Goal: Navigation & Orientation: Find specific page/section

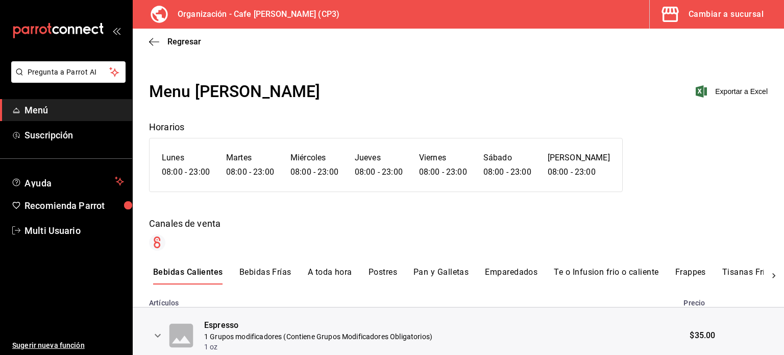
click at [708, 49] on div "Regresar" at bounding box center [459, 42] width 652 height 26
click at [717, 15] on div "Cambiar a sucursal" at bounding box center [726, 14] width 75 height 14
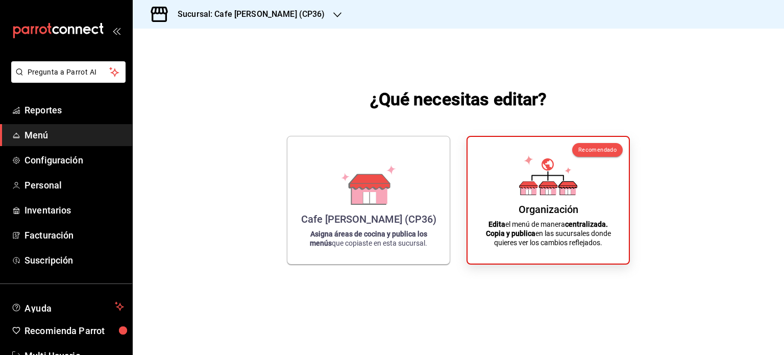
click at [268, 12] on h3 "Sucursal: Cafe [PERSON_NAME] (CP36)" at bounding box center [248, 14] width 156 height 12
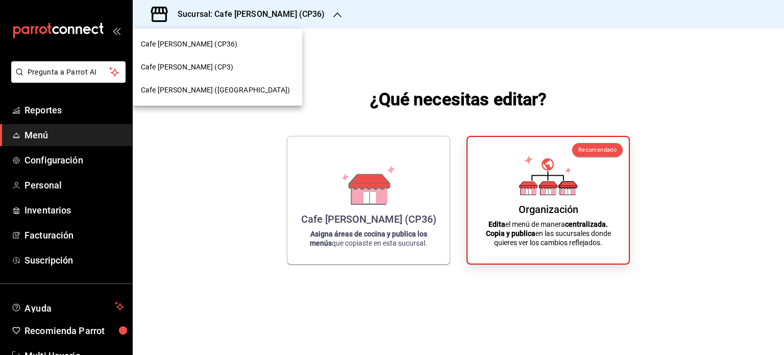
click at [184, 62] on span "Cafe [PERSON_NAME] (CP3)" at bounding box center [187, 67] width 92 height 11
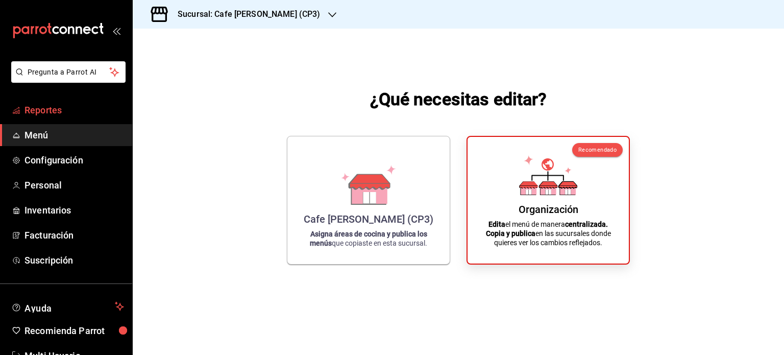
click at [54, 106] on span "Reportes" at bounding box center [75, 110] width 100 height 14
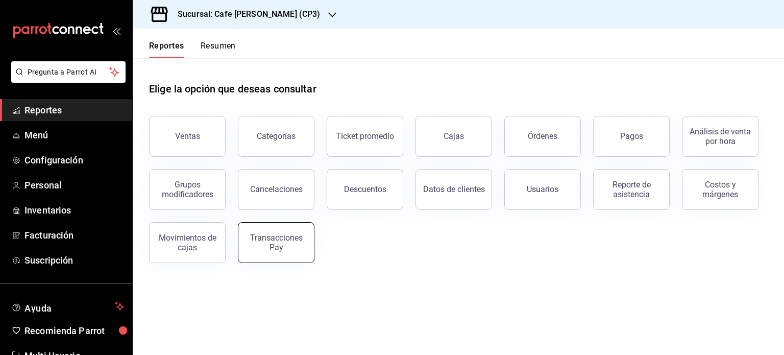
click at [277, 241] on div "Transacciones Pay" at bounding box center [276, 242] width 63 height 19
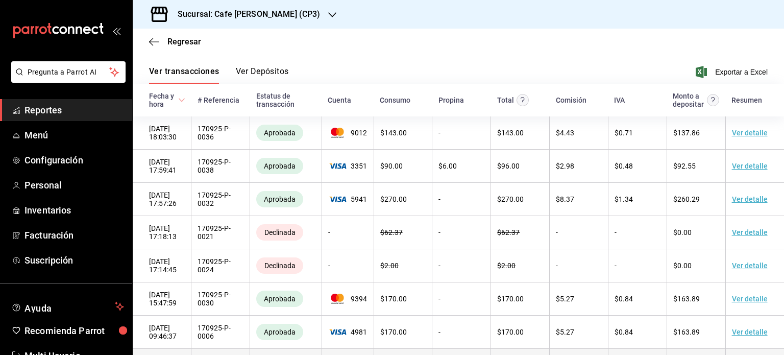
scroll to position [38, 0]
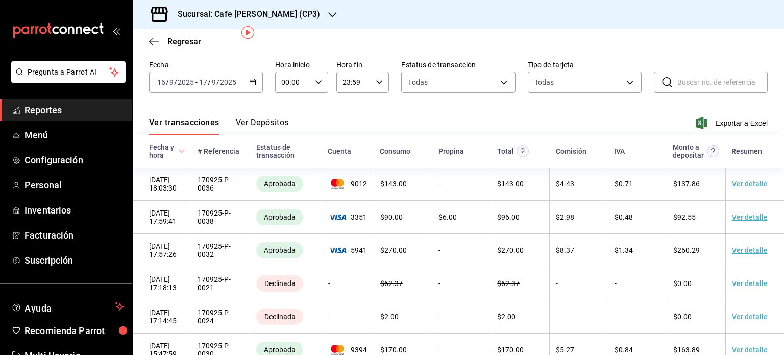
click at [252, 83] on icon "button" at bounding box center [252, 82] width 7 height 7
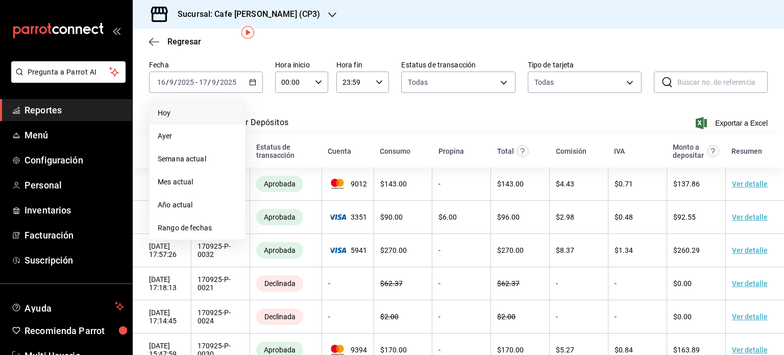
click at [168, 110] on span "Hoy" at bounding box center [197, 113] width 79 height 11
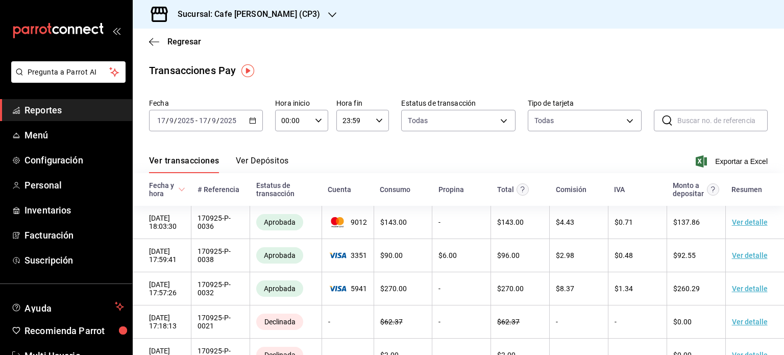
click at [277, 194] on div "Estatus de transacción" at bounding box center [285, 189] width 59 height 16
click at [726, 159] on span "Exportar a Excel" at bounding box center [733, 161] width 70 height 12
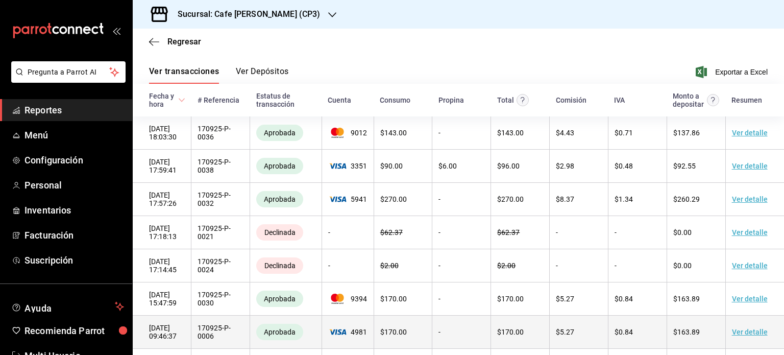
scroll to position [38, 0]
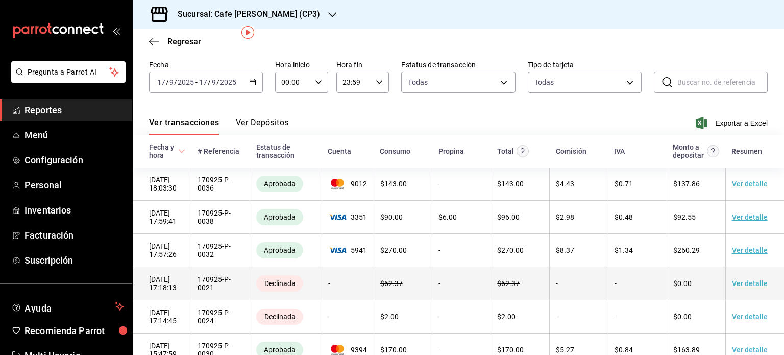
drag, startPoint x: 515, startPoint y: 300, endPoint x: 525, endPoint y: 275, distance: 27.0
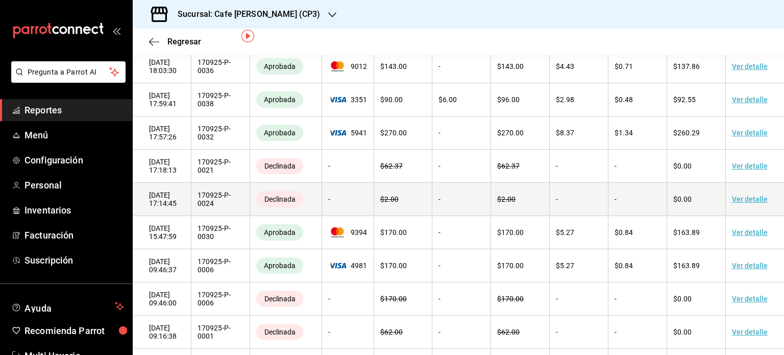
scroll to position [0, 0]
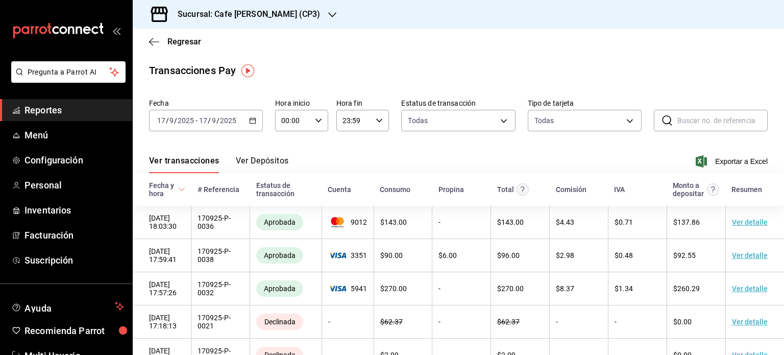
click at [271, 159] on button "Ver Depósitos" at bounding box center [262, 164] width 53 height 17
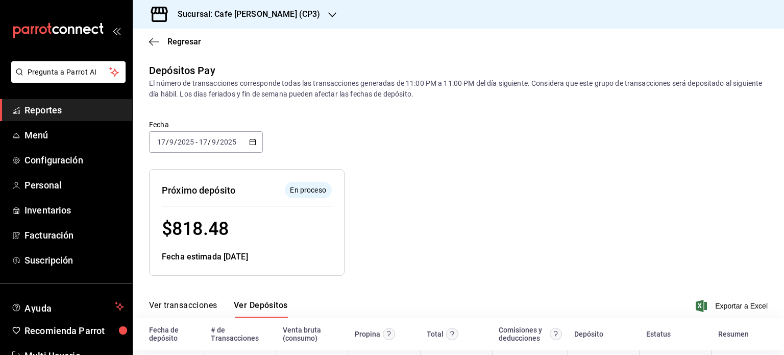
scroll to position [45, 0]
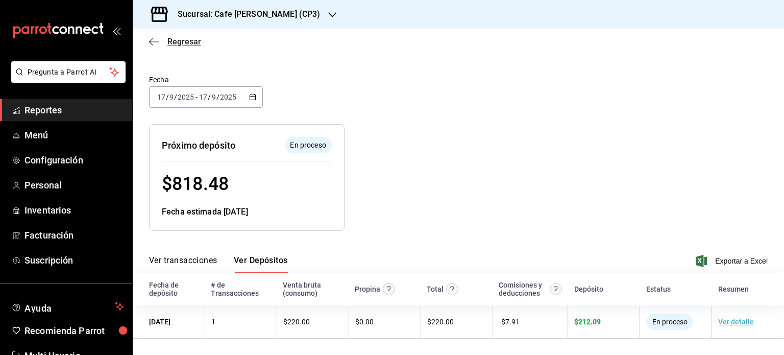
click at [154, 40] on icon "button" at bounding box center [154, 41] width 10 height 9
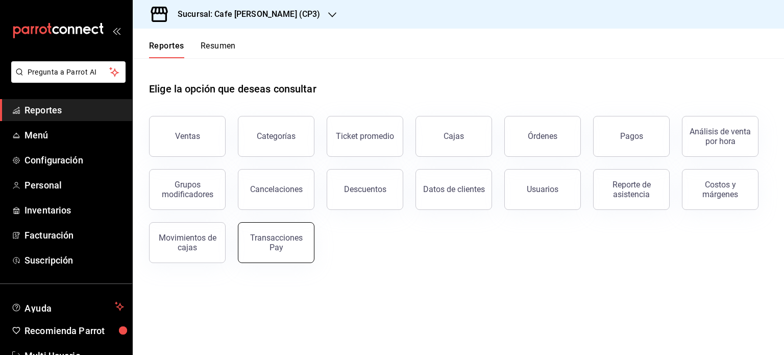
click at [264, 246] on div "Transacciones Pay" at bounding box center [276, 242] width 63 height 19
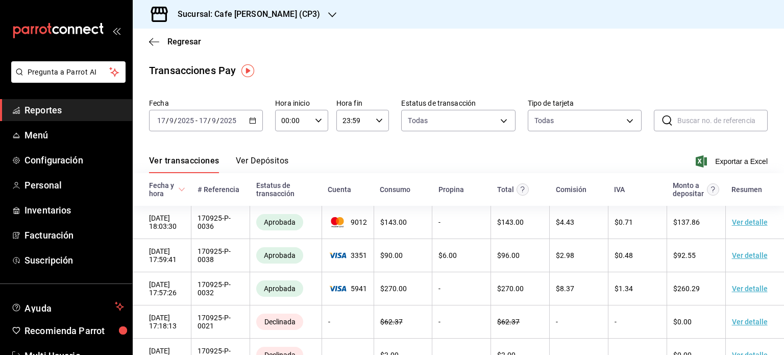
click at [259, 160] on button "Ver Depósitos" at bounding box center [262, 164] width 53 height 17
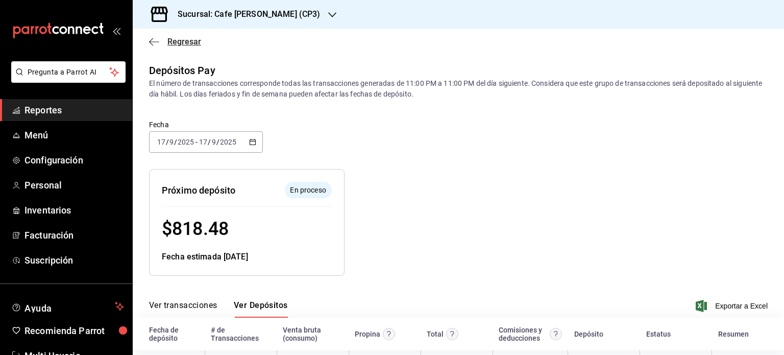
click at [152, 41] on icon "button" at bounding box center [154, 41] width 10 height 9
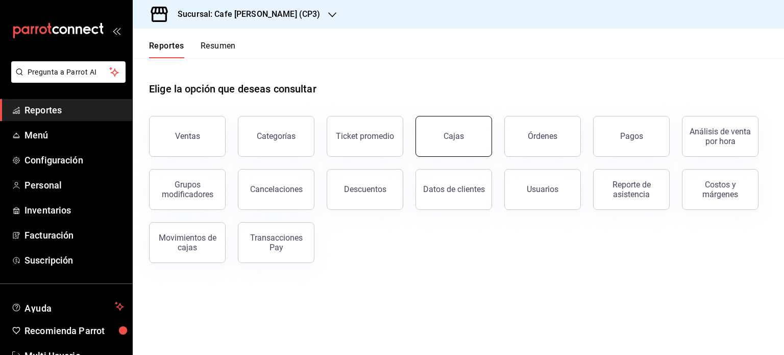
click at [448, 145] on link "Cajas" at bounding box center [454, 136] width 77 height 41
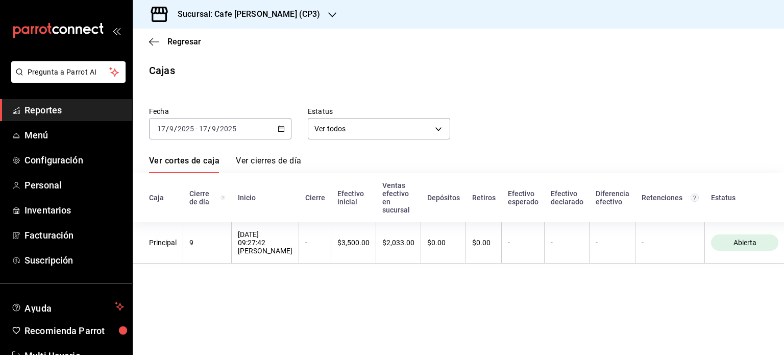
click at [272, 161] on link "Ver cierres de día" at bounding box center [268, 164] width 65 height 17
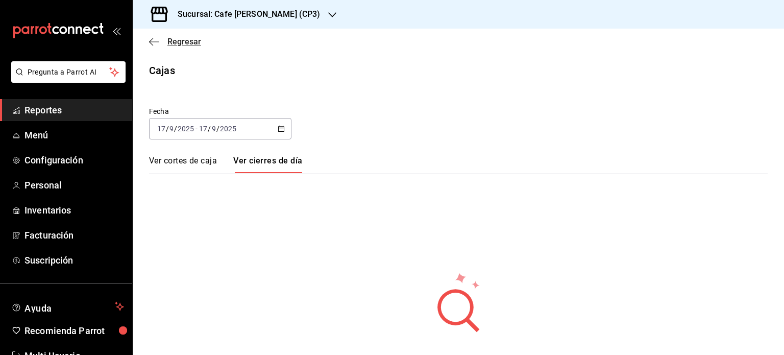
click at [150, 44] on icon "button" at bounding box center [154, 41] width 10 height 9
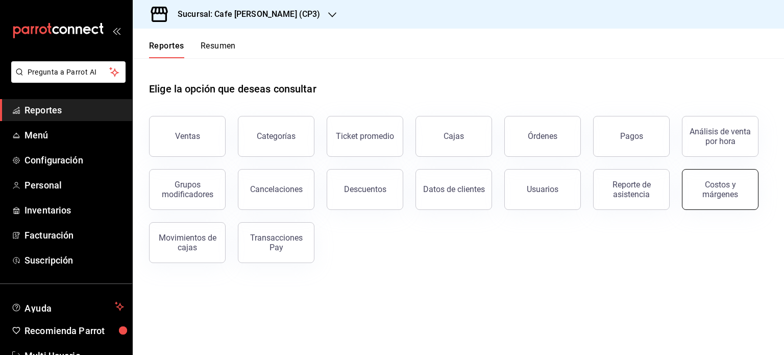
click at [721, 189] on div "Costos y márgenes" at bounding box center [720, 189] width 63 height 19
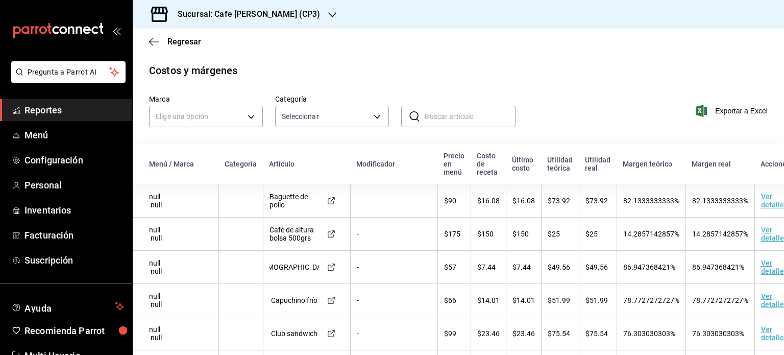
click at [755, 202] on td "Ver detalle" at bounding box center [781, 200] width 52 height 33
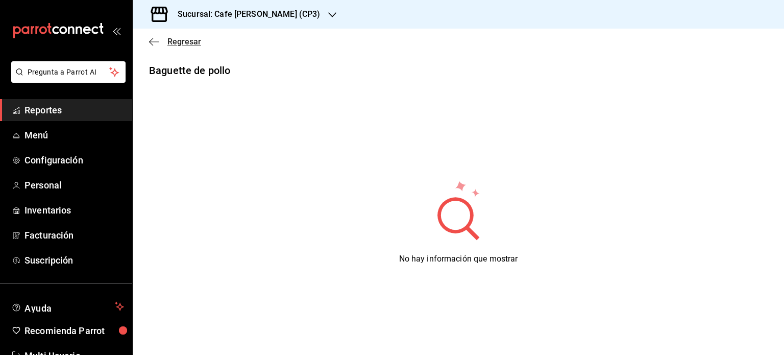
click at [153, 41] on icon "button" at bounding box center [154, 41] width 10 height 1
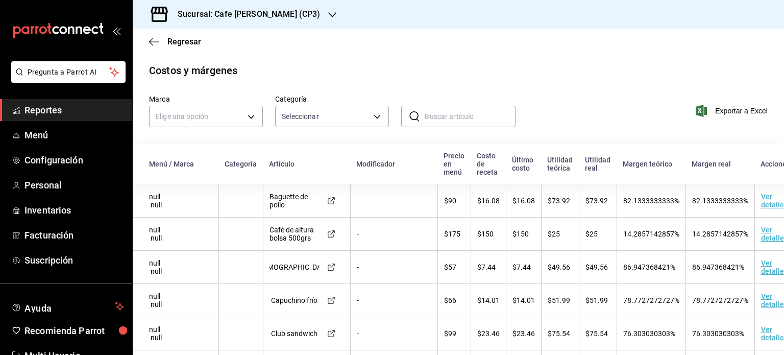
click at [755, 204] on td "Ver detalle" at bounding box center [781, 200] width 52 height 33
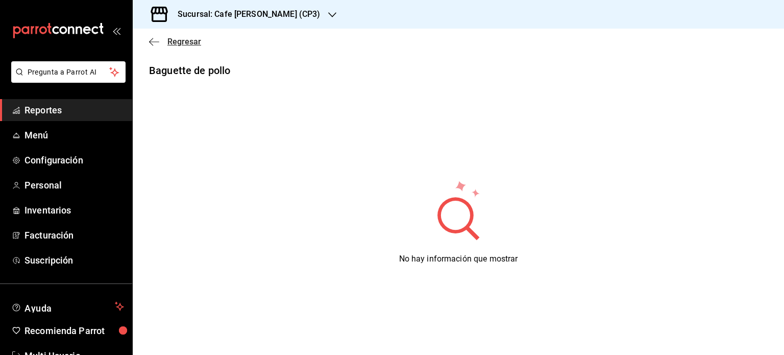
click at [174, 44] on span "Regresar" at bounding box center [185, 42] width 34 height 10
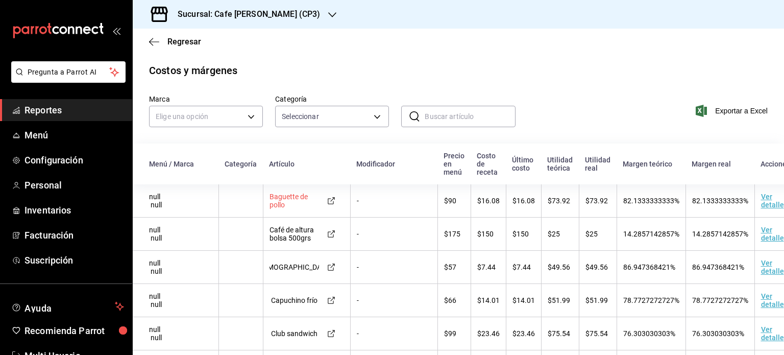
click at [300, 201] on div "Baguette de pollo" at bounding box center [295, 201] width 50 height 16
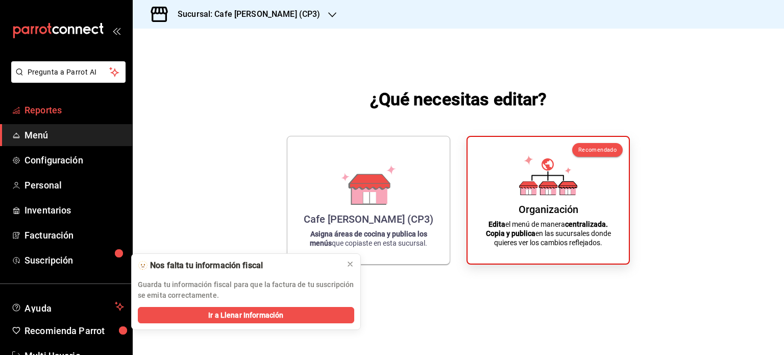
click at [43, 107] on span "Reportes" at bounding box center [75, 110] width 100 height 14
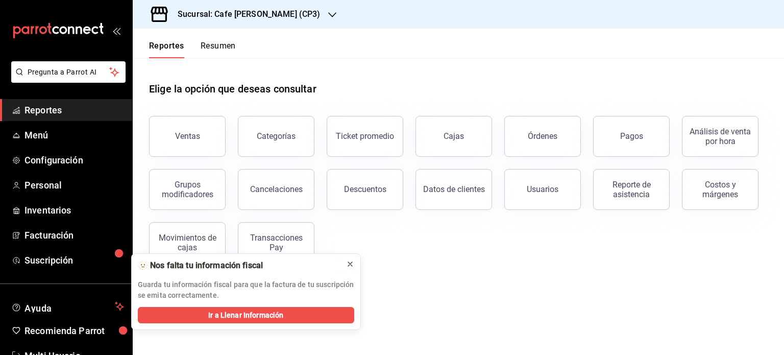
click at [349, 264] on icon at bounding box center [350, 264] width 8 height 8
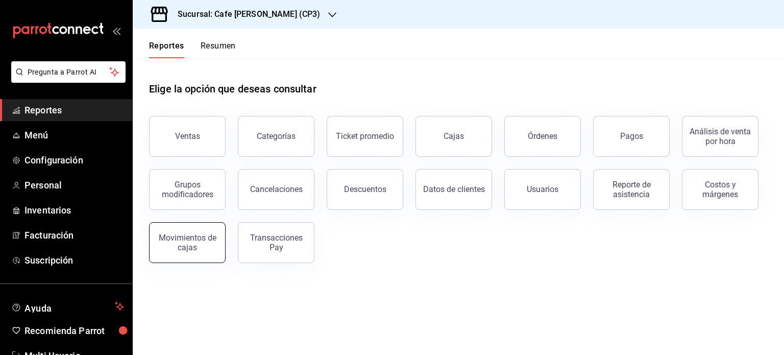
click at [182, 241] on div "Movimientos de cajas" at bounding box center [187, 242] width 63 height 19
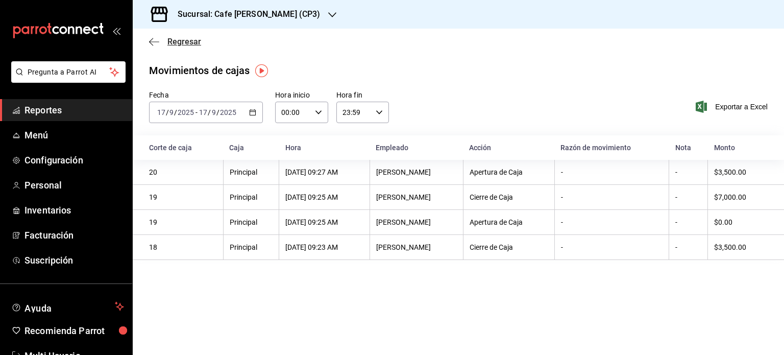
click at [182, 40] on span "Regresar" at bounding box center [185, 42] width 34 height 10
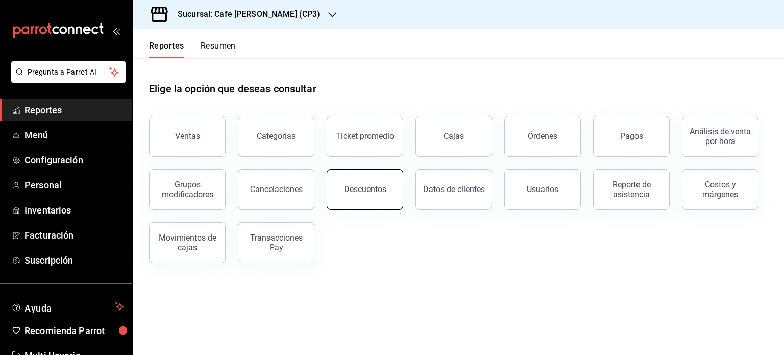
click at [370, 196] on button "Descuentos" at bounding box center [365, 189] width 77 height 41
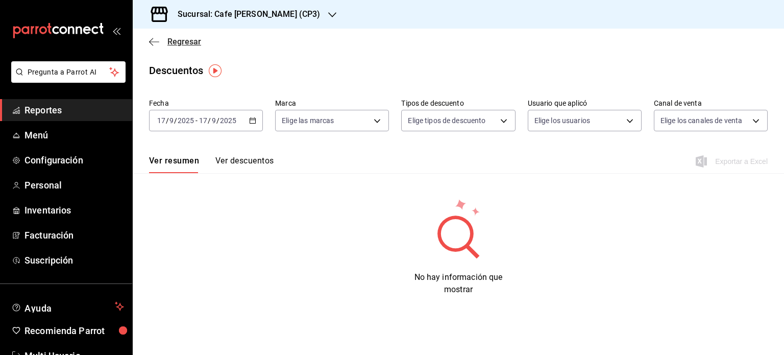
click at [174, 41] on span "Regresar" at bounding box center [185, 42] width 34 height 10
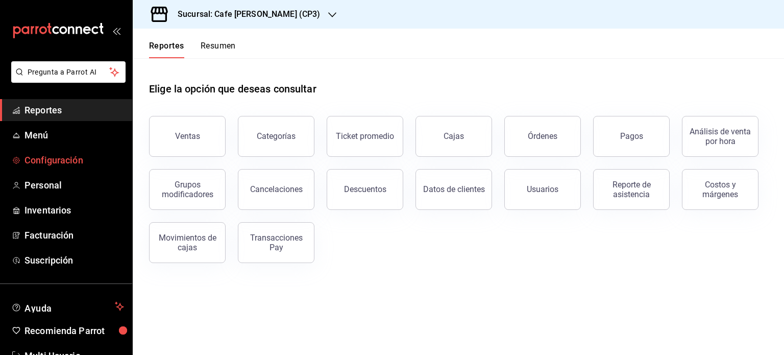
click at [69, 161] on span "Configuración" at bounding box center [75, 160] width 100 height 14
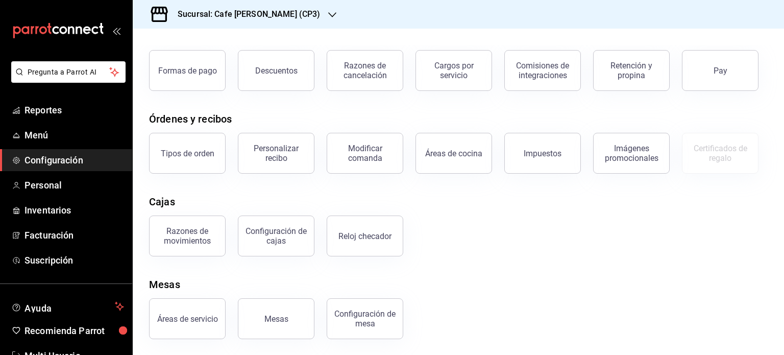
scroll to position [57, 0]
click at [287, 320] on div "Mesas" at bounding box center [277, 319] width 24 height 10
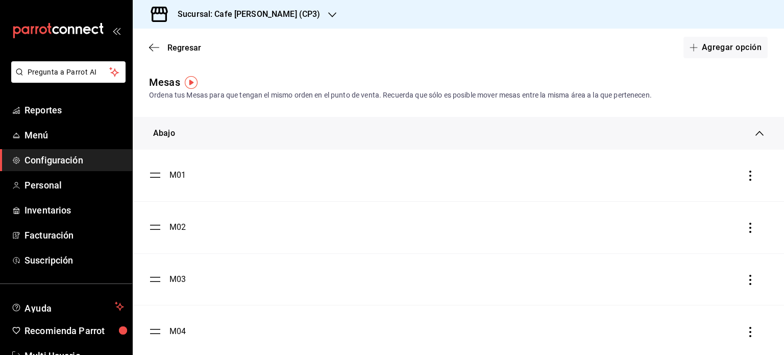
click at [282, 11] on h3 "Sucursal: Cafe [PERSON_NAME] (CP3)" at bounding box center [245, 14] width 151 height 12
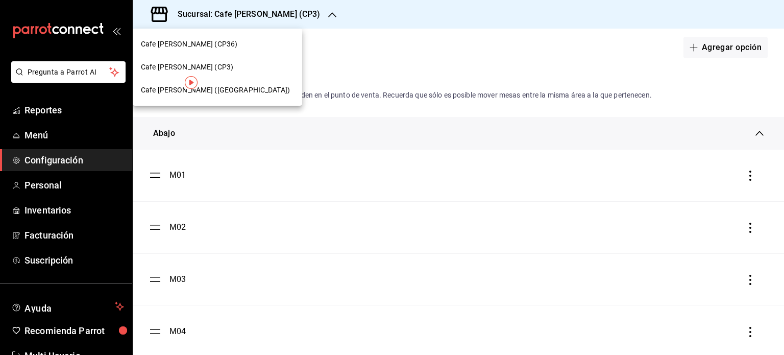
click at [196, 39] on span "Cafe [PERSON_NAME] (CP36)" at bounding box center [189, 44] width 97 height 11
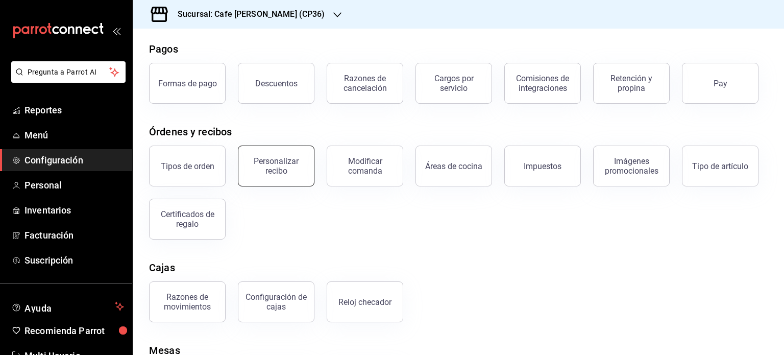
scroll to position [110, 0]
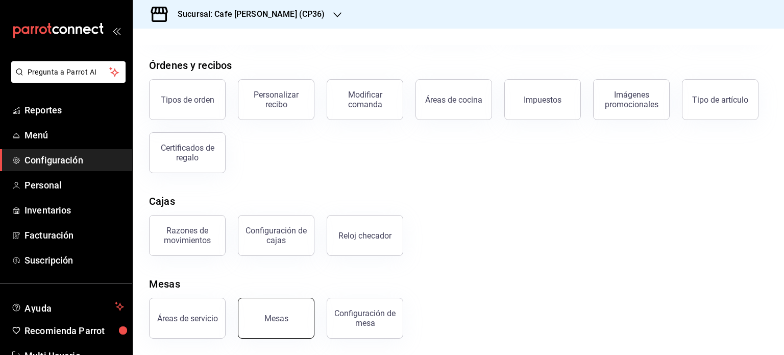
click at [288, 312] on button "Mesas" at bounding box center [276, 318] width 77 height 41
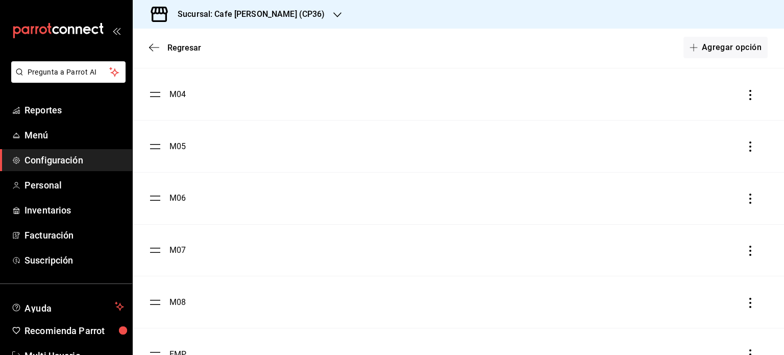
scroll to position [278, 0]
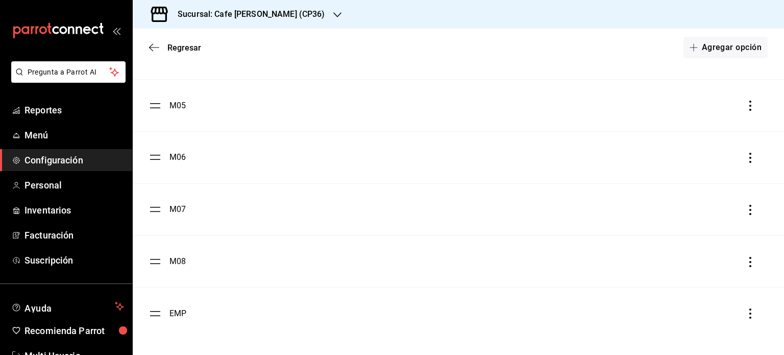
click at [260, 11] on h3 "Sucursal: Cafe [PERSON_NAME] (CP36)" at bounding box center [248, 14] width 156 height 12
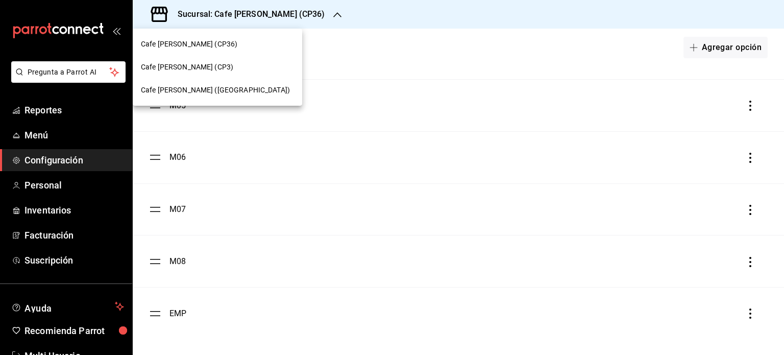
click at [203, 87] on span "Cafe [PERSON_NAME] ([GEOGRAPHIC_DATA])" at bounding box center [215, 90] width 149 height 11
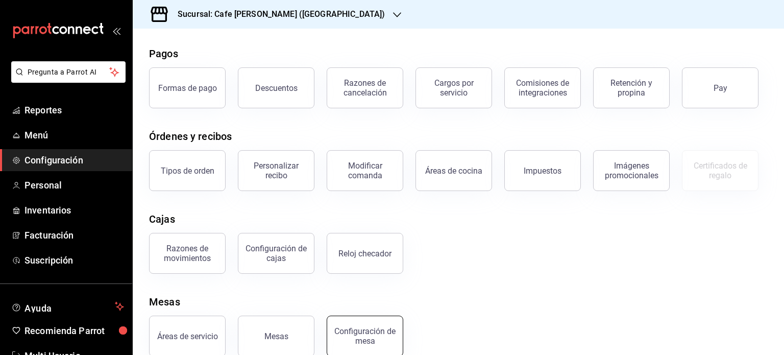
scroll to position [57, 0]
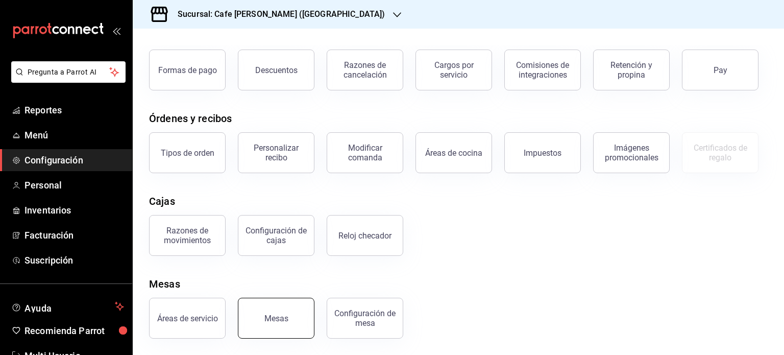
click at [279, 318] on div "Mesas" at bounding box center [277, 319] width 24 height 10
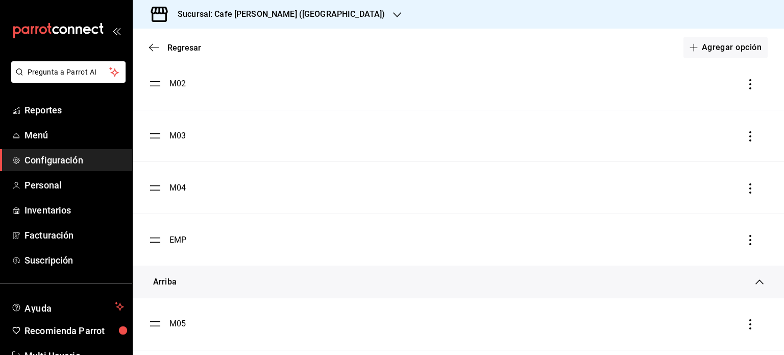
scroll to position [153, 0]
